Goal: Information Seeking & Learning: Learn about a topic

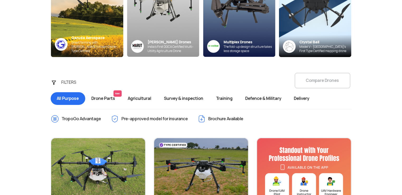
scroll to position [128, 0]
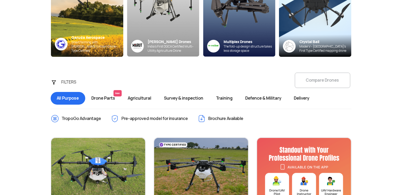
click at [305, 98] on span "Delivery" at bounding box center [302, 98] width 28 height 13
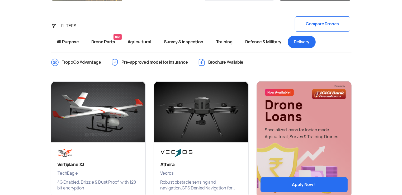
scroll to position [185, 0]
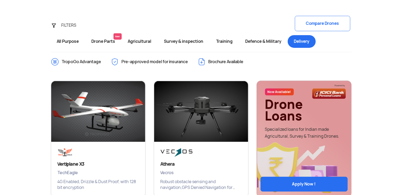
click at [269, 39] on span "Defence & Military" at bounding box center [263, 41] width 49 height 13
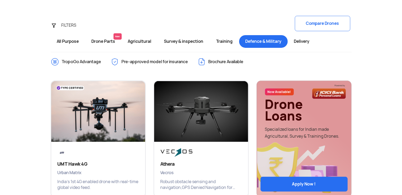
click at [221, 44] on span "Training" at bounding box center [224, 41] width 29 height 13
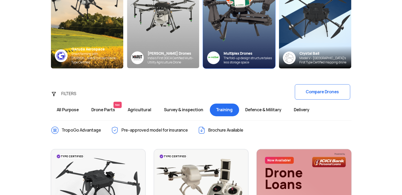
scroll to position [117, 0]
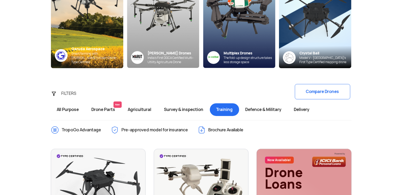
click at [306, 109] on span "Delivery" at bounding box center [302, 109] width 28 height 13
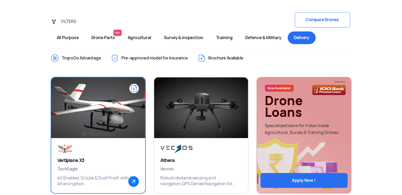
scroll to position [186, 0]
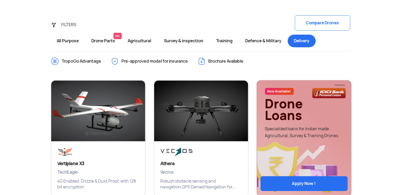
click at [71, 42] on span "All Purpose" at bounding box center [68, 41] width 35 height 13
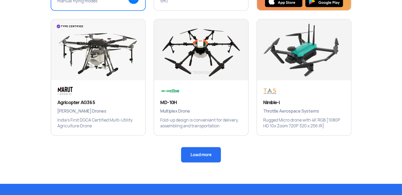
scroll to position [372, 0]
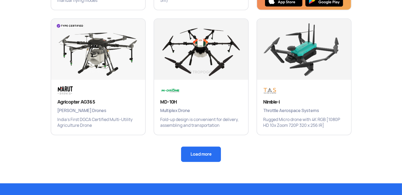
click at [199, 157] on button "Load more" at bounding box center [201, 153] width 40 height 15
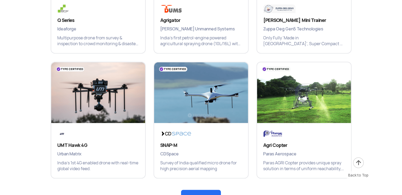
scroll to position [620, 0]
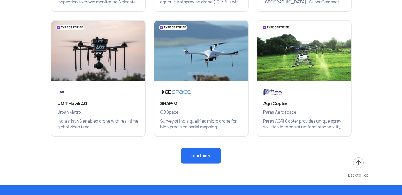
click at [199, 158] on button "Load more" at bounding box center [201, 155] width 40 height 15
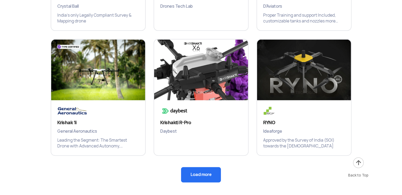
scroll to position [850, 0]
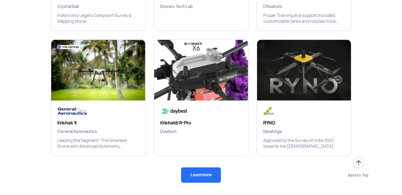
click at [202, 174] on button "Load more" at bounding box center [201, 174] width 40 height 15
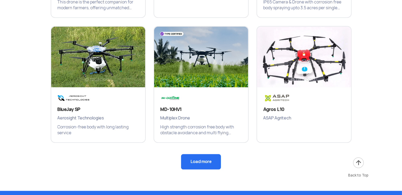
scroll to position [1113, 0]
click at [202, 160] on button "Load more" at bounding box center [201, 161] width 40 height 15
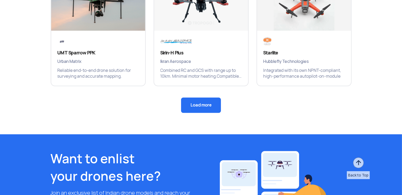
scroll to position [1420, 0]
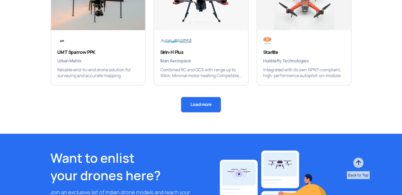
click at [203, 104] on button "Load more" at bounding box center [201, 104] width 40 height 15
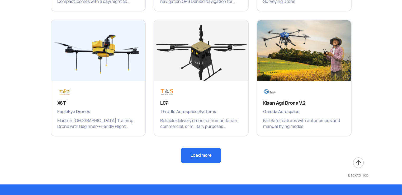
scroll to position [1619, 0]
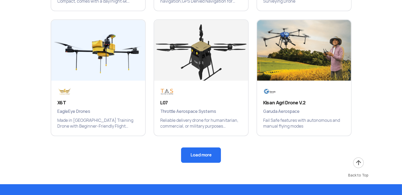
click at [202, 154] on button "Load more" at bounding box center [201, 154] width 40 height 15
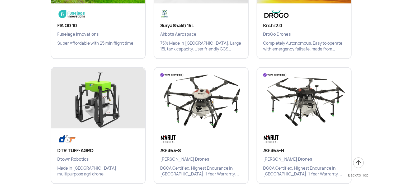
scroll to position [1863, 0]
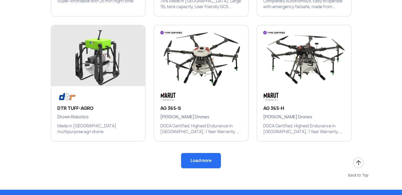
click at [203, 163] on button "Load more" at bounding box center [201, 160] width 40 height 15
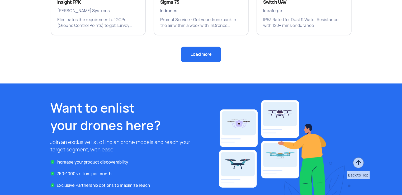
scroll to position [2222, 0]
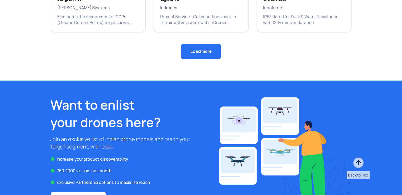
click at [196, 49] on button "Load more" at bounding box center [201, 51] width 40 height 15
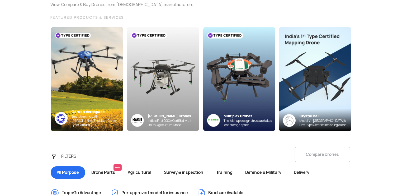
scroll to position [0, 0]
